Goal: Information Seeking & Learning: Learn about a topic

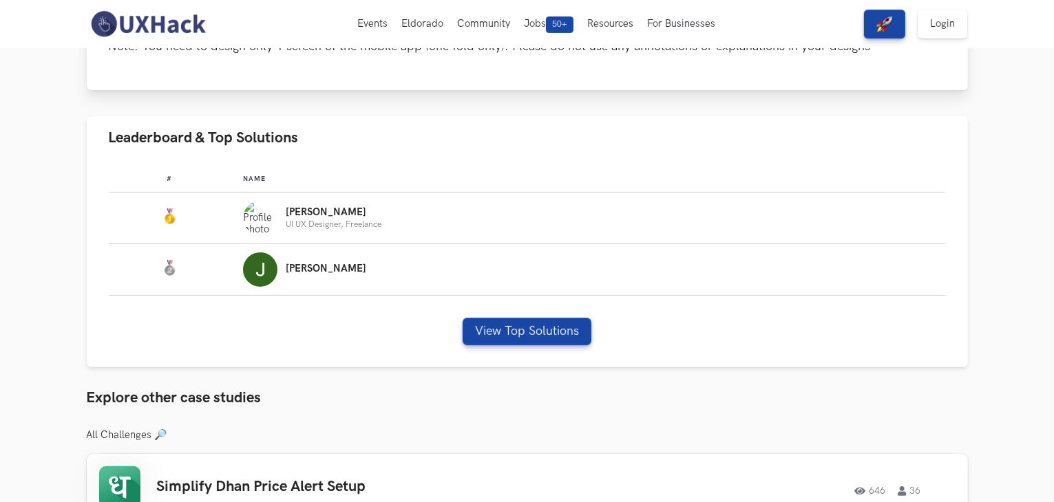
scroll to position [344, 0]
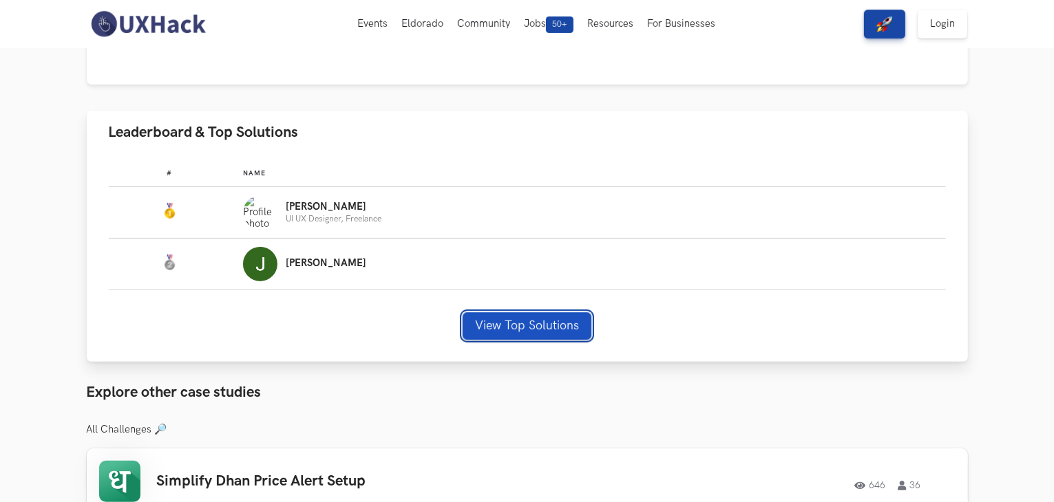
click at [507, 328] on button "View Top Solutions" at bounding box center [526, 326] width 129 height 28
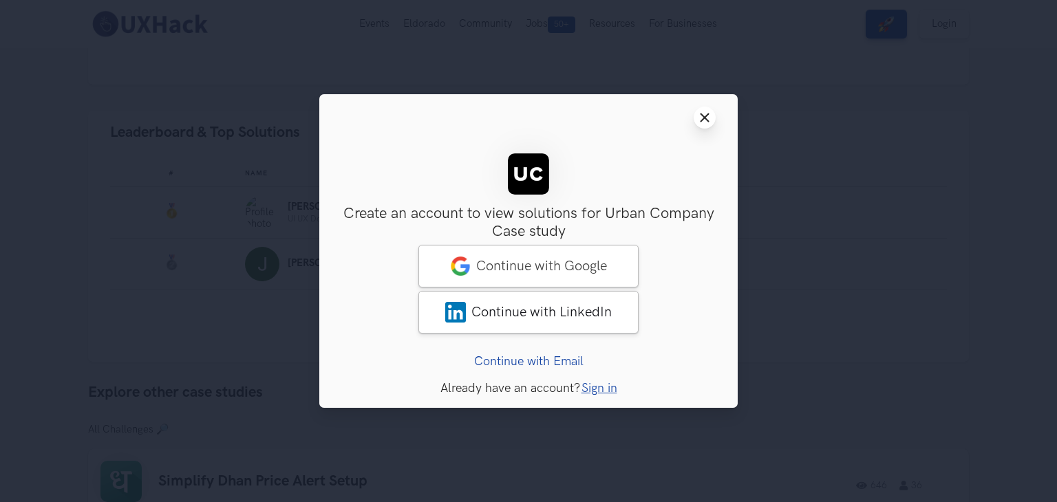
drag, startPoint x: 702, startPoint y: 120, endPoint x: 687, endPoint y: 141, distance: 26.2
click at [700, 120] on icon "Close modal window" at bounding box center [704, 117] width 11 height 11
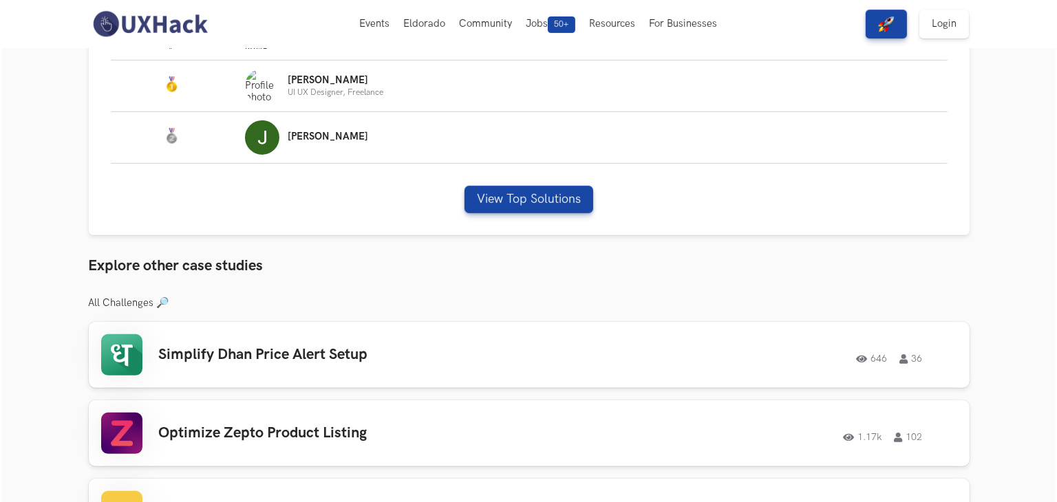
scroll to position [482, 0]
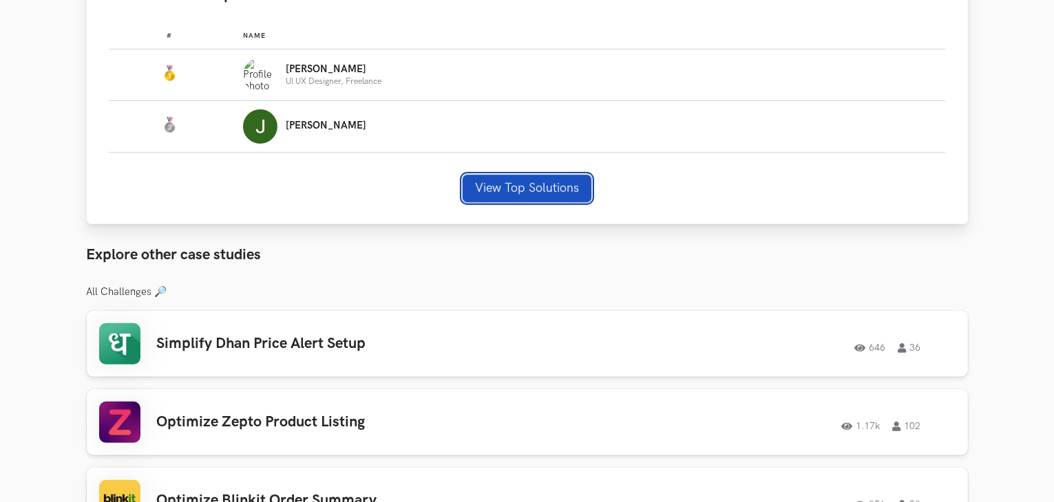
click at [513, 185] on button "View Top Solutions" at bounding box center [526, 189] width 129 height 28
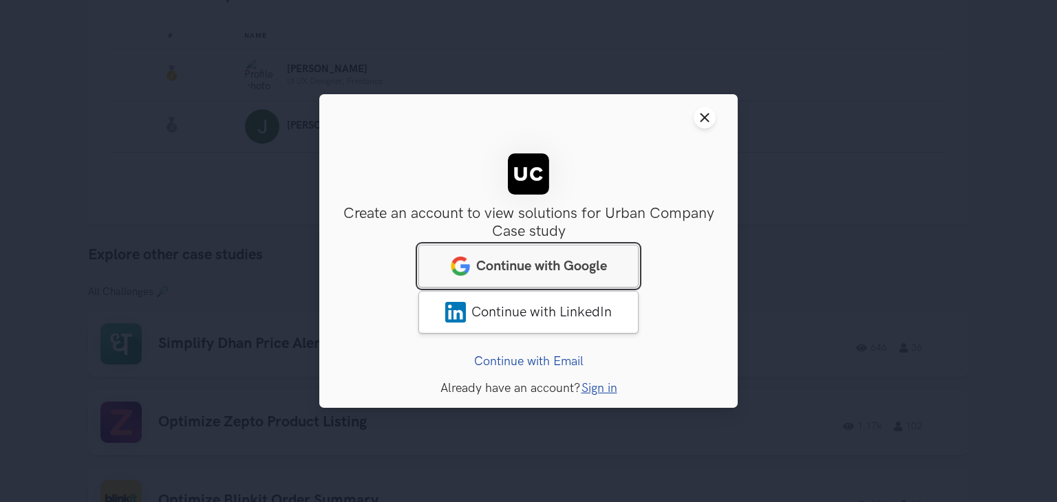
click at [511, 270] on span "Continue with Google" at bounding box center [541, 266] width 131 height 17
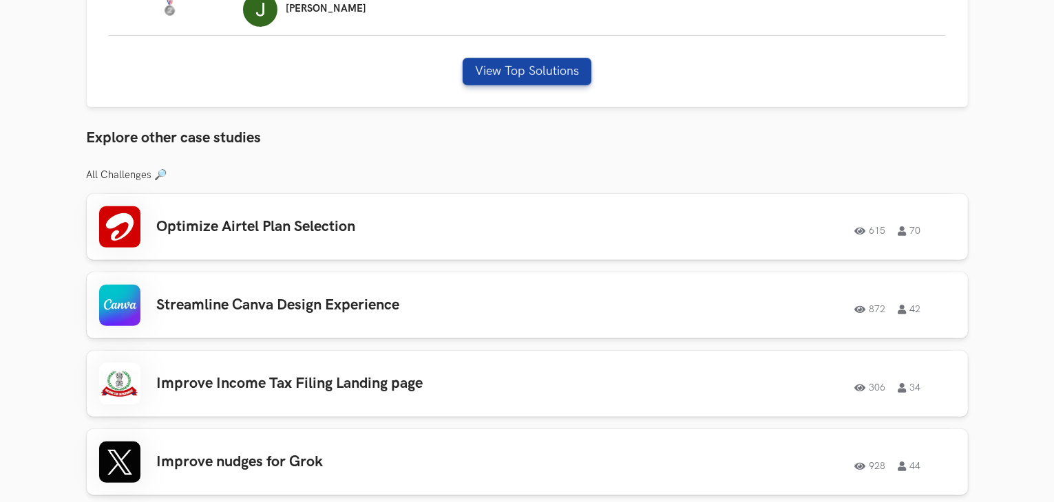
scroll to position [619, 0]
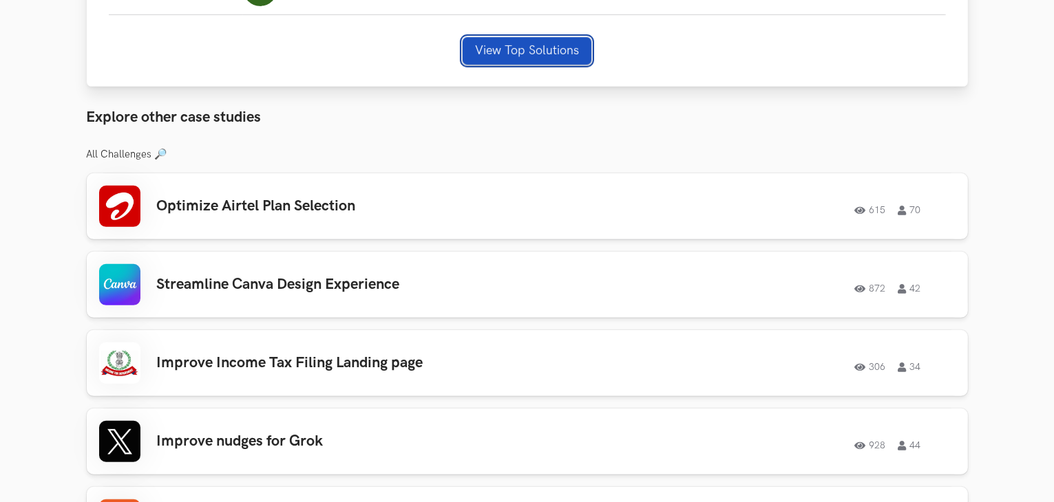
click at [546, 48] on button "View Top Solutions" at bounding box center [526, 51] width 129 height 28
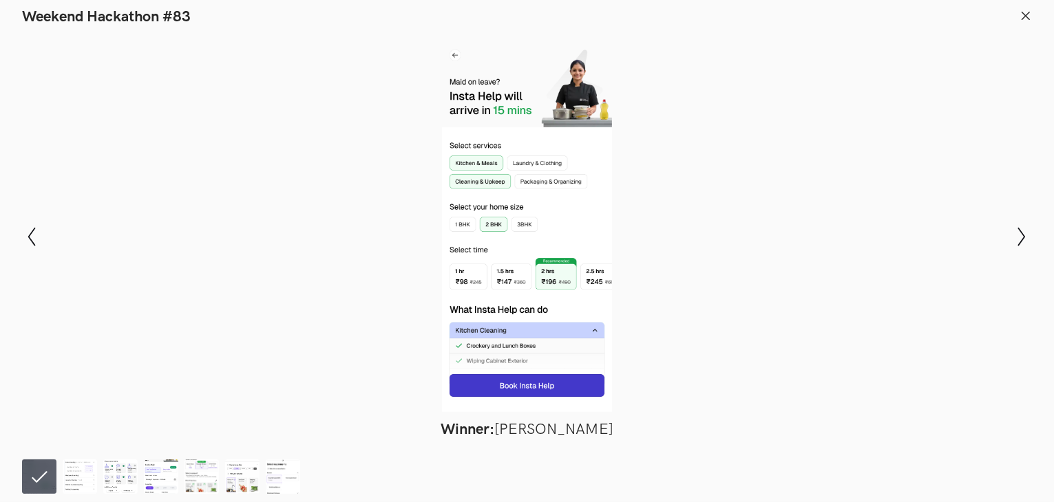
scroll to position [688, 0]
click at [1030, 20] on icon at bounding box center [1025, 16] width 12 height 12
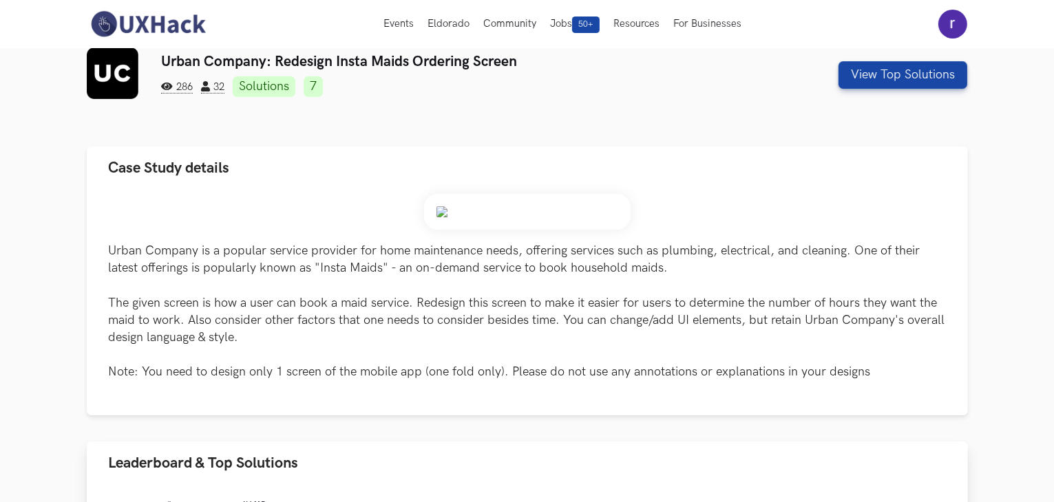
scroll to position [0, 0]
